Goal: Find specific page/section: Find specific page/section

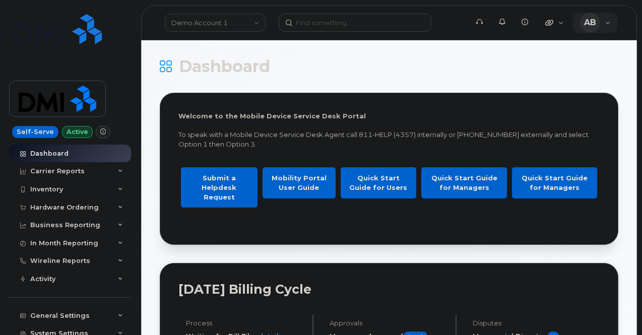
click at [603, 23] on div "AB [PERSON_NAME] Help Desk" at bounding box center [595, 23] width 45 height 20
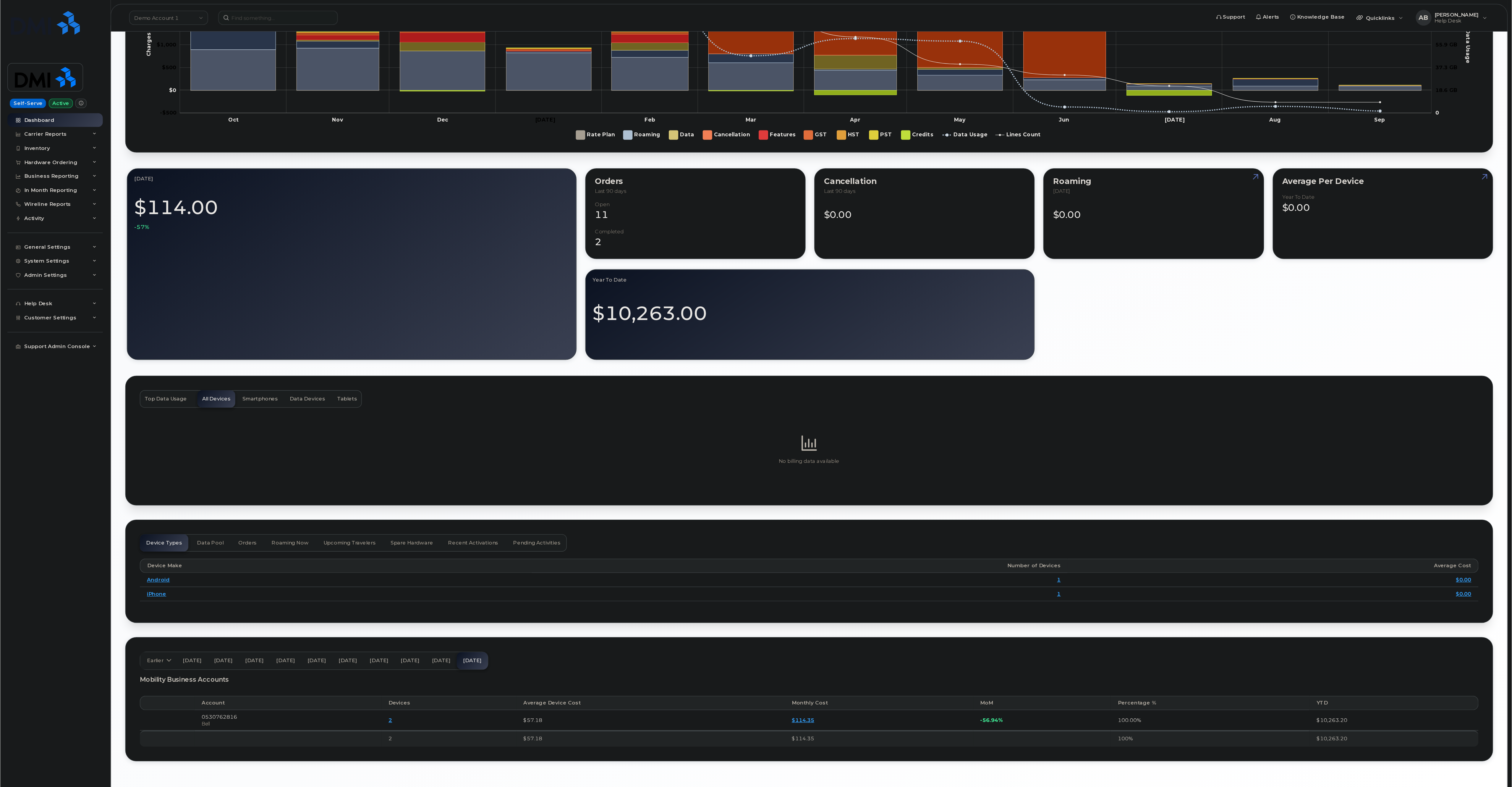
scroll to position [241, 0]
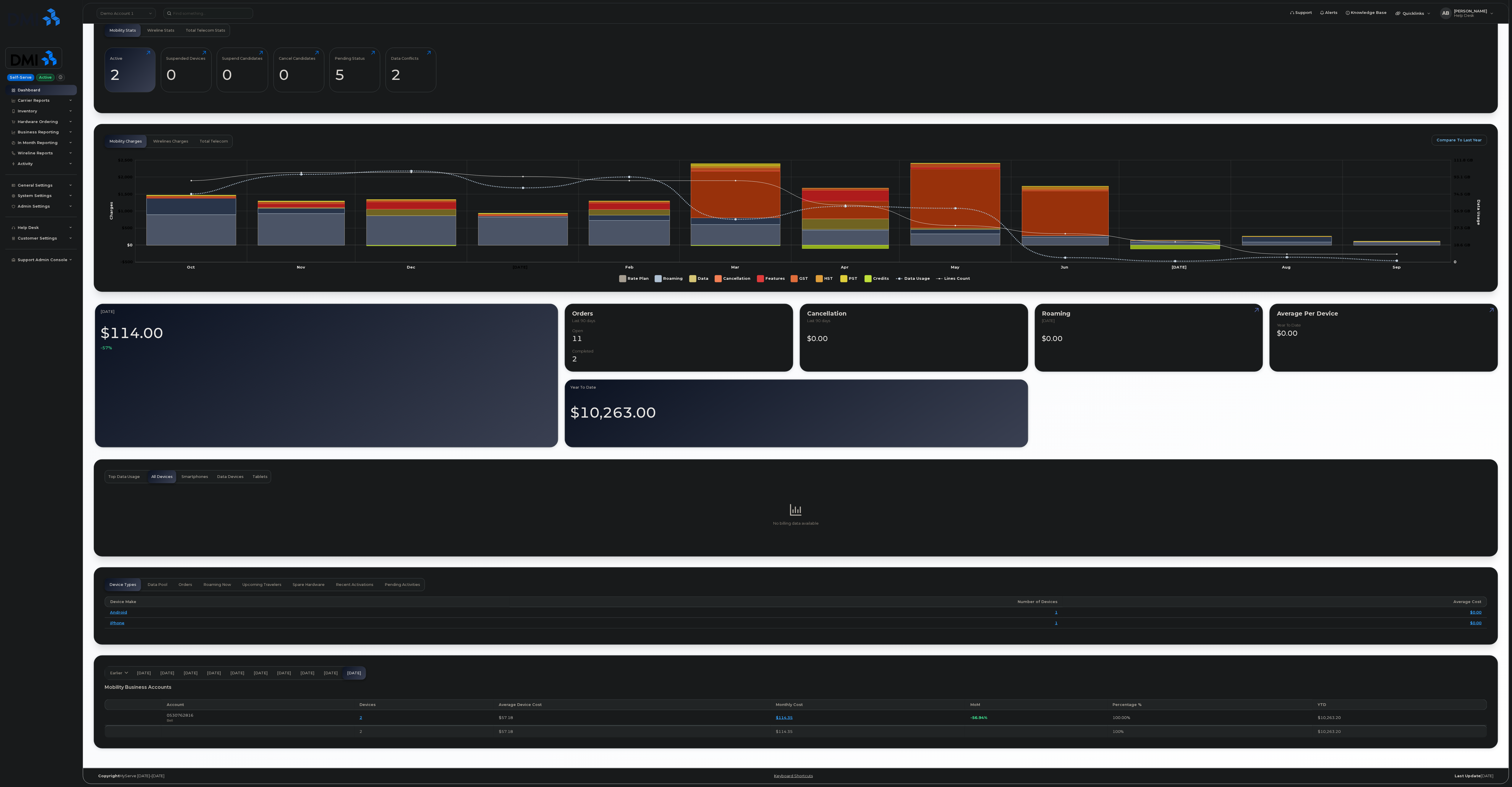
drag, startPoint x: 375, startPoint y: 0, endPoint x: 1089, endPoint y: 401, distance: 818.9
click at [376, 196] on div "[DATE] $114.00 -57% Orders Last 90 days Open 11 completed 2 Cancellation Last 9…" at bounding box center [796, 375] width 1405 height 146
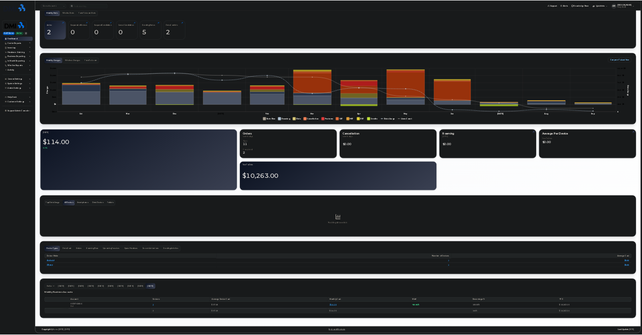
scroll to position [0, 0]
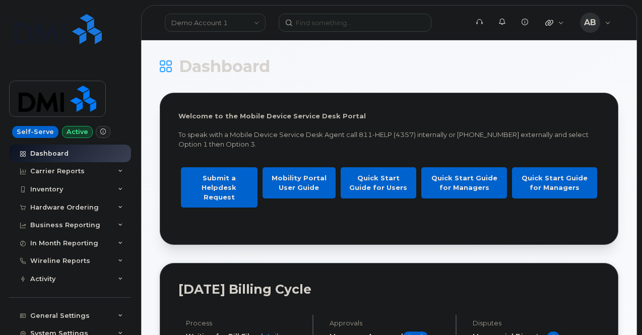
drag, startPoint x: 2572, startPoint y: 6, endPoint x: 429, endPoint y: 71, distance: 2143.8
click at [429, 71] on h1 "Dashboard" at bounding box center [386, 66] width 453 height 16
click at [256, 22] on link "Demo Account 1" at bounding box center [215, 23] width 101 height 18
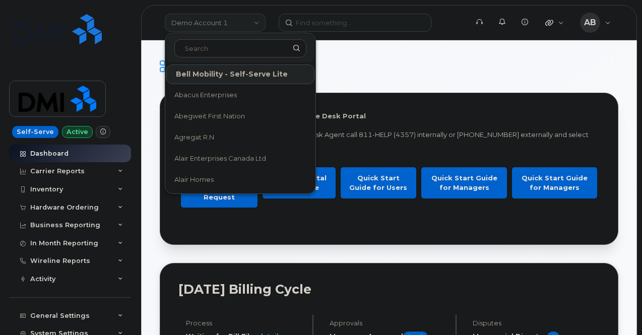
click at [256, 22] on link "Demo Account 1" at bounding box center [215, 23] width 101 height 18
click at [234, 51] on input at bounding box center [240, 48] width 132 height 18
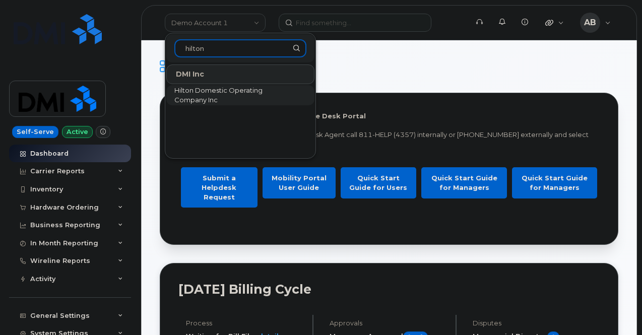
type input "hilton"
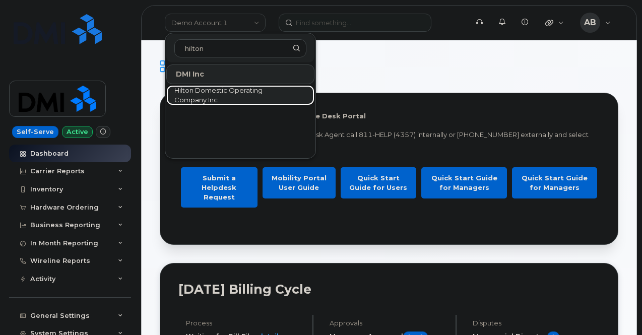
click at [236, 96] on span "Hilton Domestic Operating Company Inc" at bounding box center [232, 96] width 116 height 20
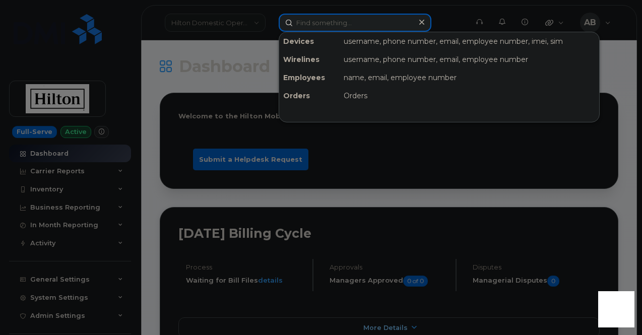
click at [336, 26] on input at bounding box center [355, 23] width 153 height 18
paste input "(619) 208-6103"
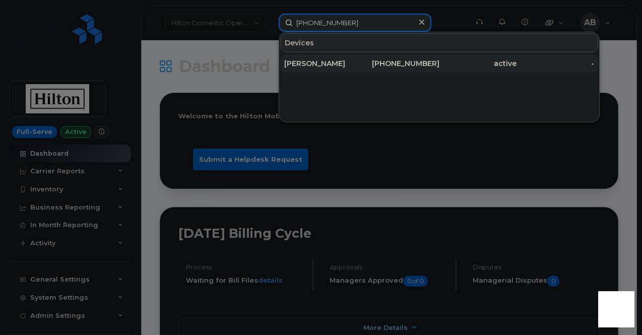
type input "(619) 208-6103"
click at [335, 64] on div "[PERSON_NAME]" at bounding box center [323, 63] width 78 height 10
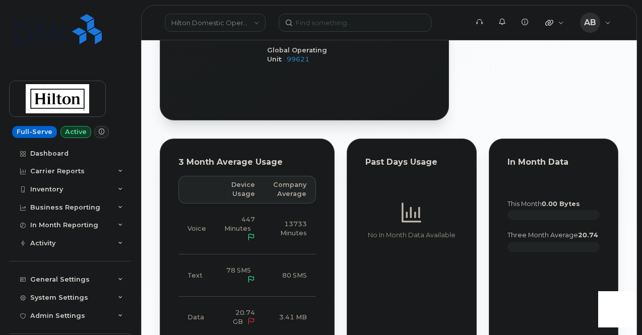
scroll to position [623, 0]
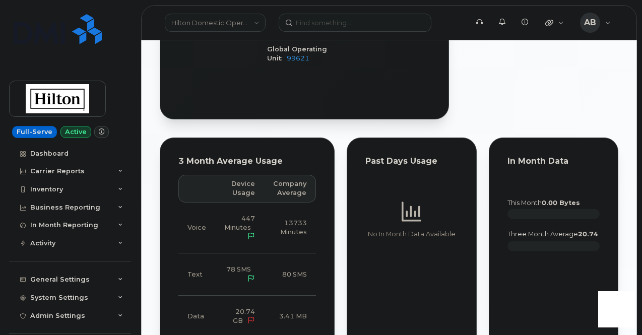
click at [248, 317] on icon at bounding box center [251, 320] width 7 height 7
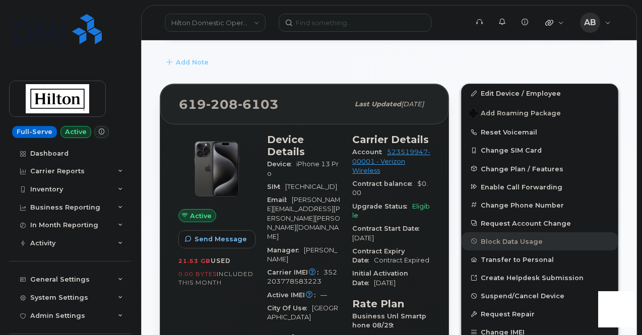
scroll to position [155, 0]
click at [256, 134] on div "Active Send Message 21.53 GB  used 0.00 Bytes  included this month" at bounding box center [216, 337] width 89 height 420
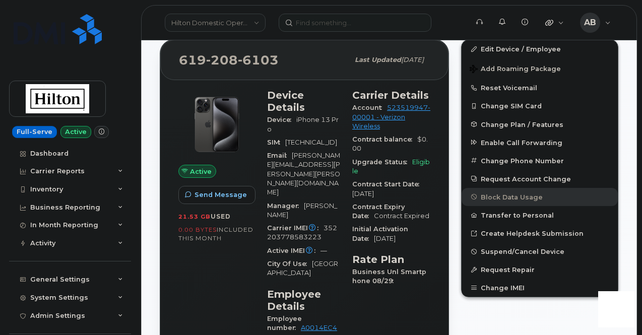
scroll to position [199, 0]
click at [451, 141] on div "[PHONE_NUMBER] Last updated [DATE] Active Send Message 21.53 GB  used 0.00 Byte…" at bounding box center [304, 291] width 301 height 516
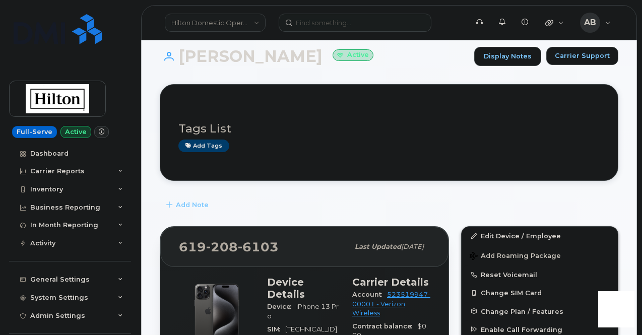
scroll to position [0, 0]
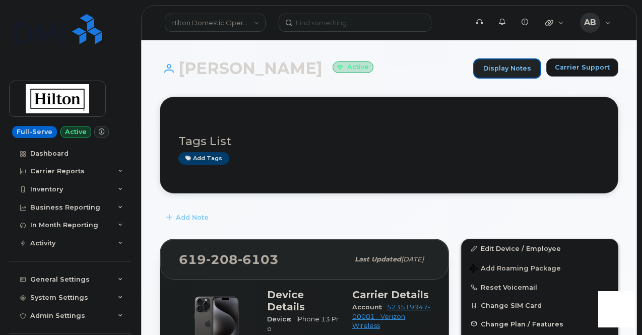
click at [512, 65] on link "Display Notes" at bounding box center [507, 68] width 68 height 20
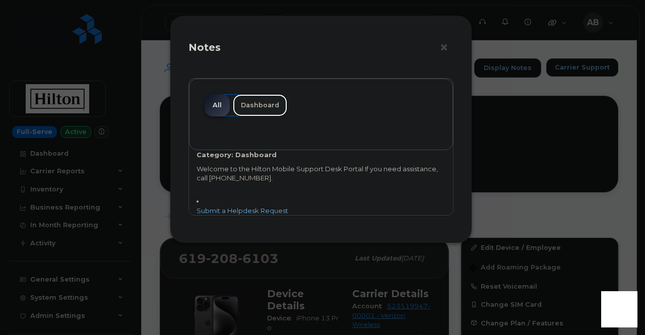
click at [244, 101] on link "Dashboard" at bounding box center [260, 105] width 54 height 22
click at [440, 48] on button "×" at bounding box center [446, 47] width 14 height 15
